Goal: Transaction & Acquisition: Download file/media

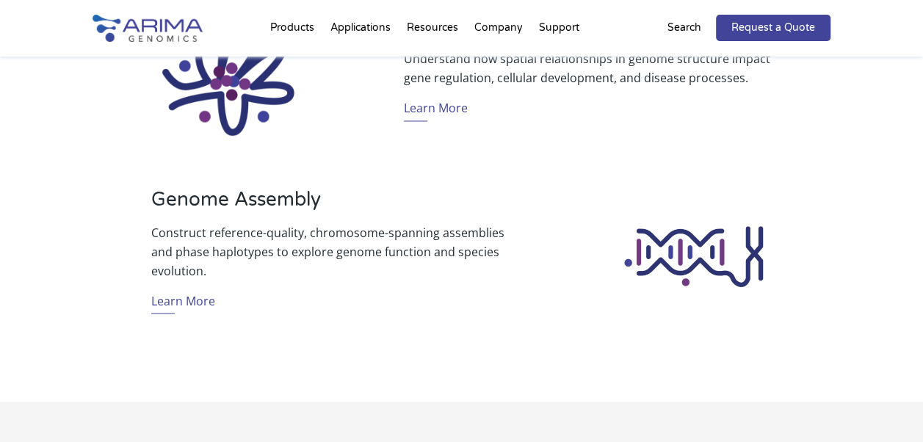
scroll to position [1204, 0]
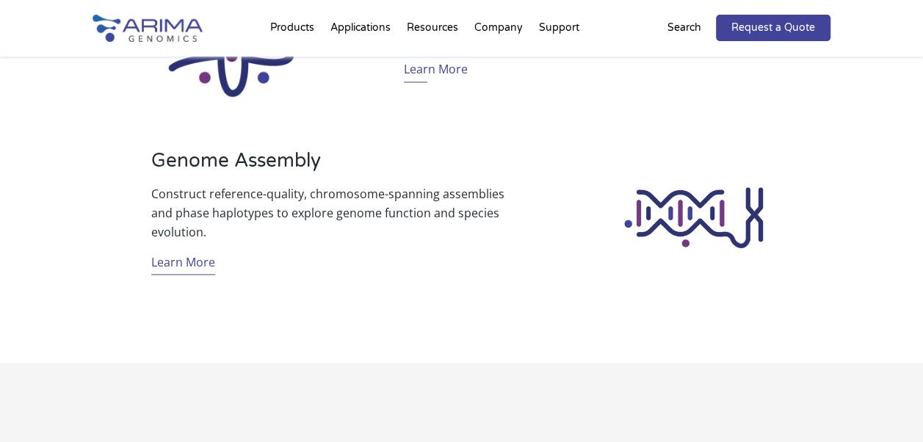
click at [189, 261] on link "Learn More" at bounding box center [183, 263] width 64 height 23
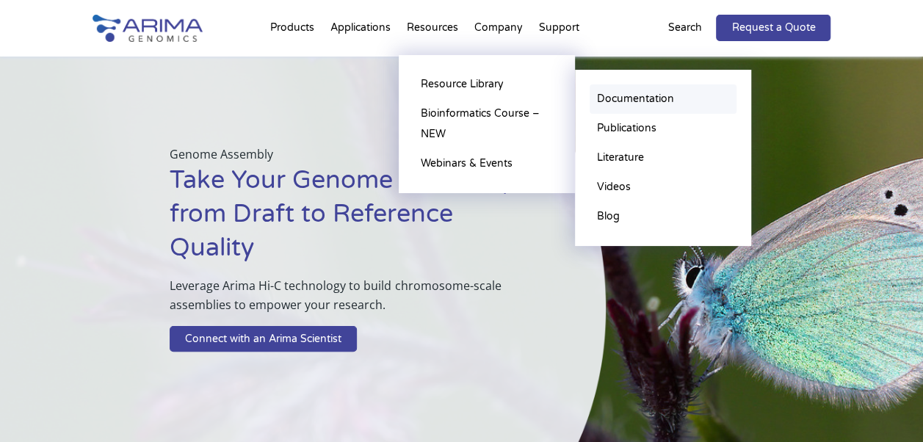
click at [626, 96] on link "Documentation" at bounding box center [663, 98] width 147 height 29
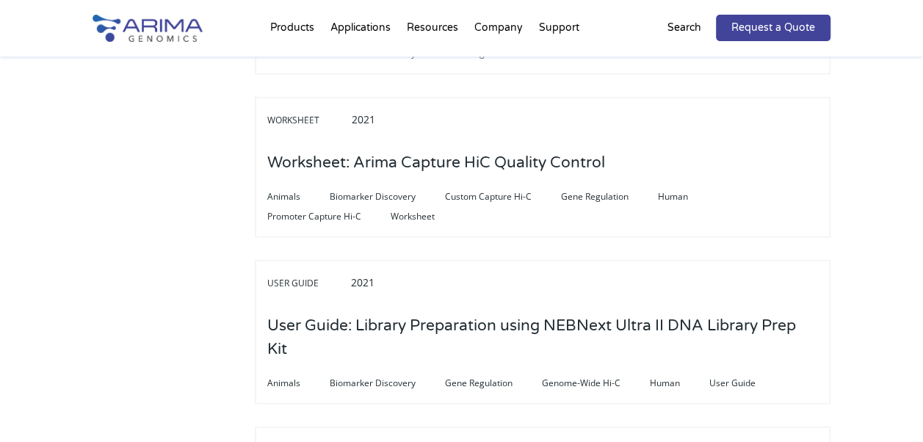
scroll to position [1754, 0]
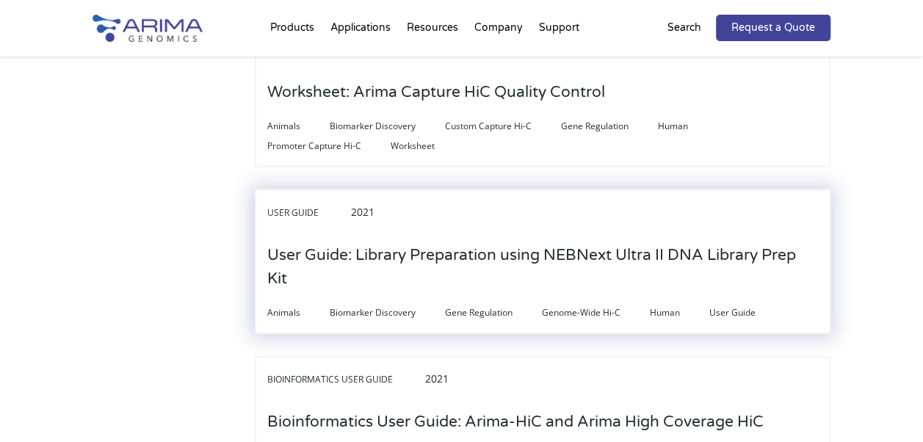
click at [635, 248] on h3 "User Guide: Library Preparation using NEBNext Ultra II DNA Library Prep Kit" at bounding box center [542, 267] width 551 height 69
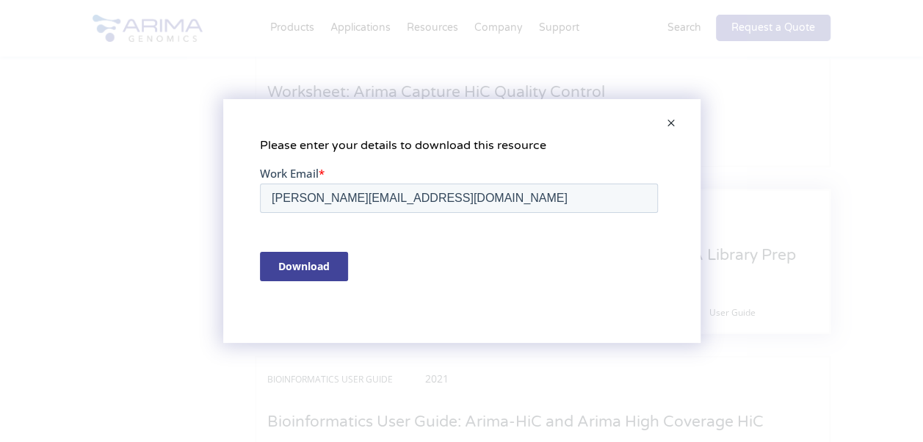
scroll to position [0, 0]
click at [301, 260] on input "Download" at bounding box center [303, 265] width 88 height 29
